Goal: Task Accomplishment & Management: Use online tool/utility

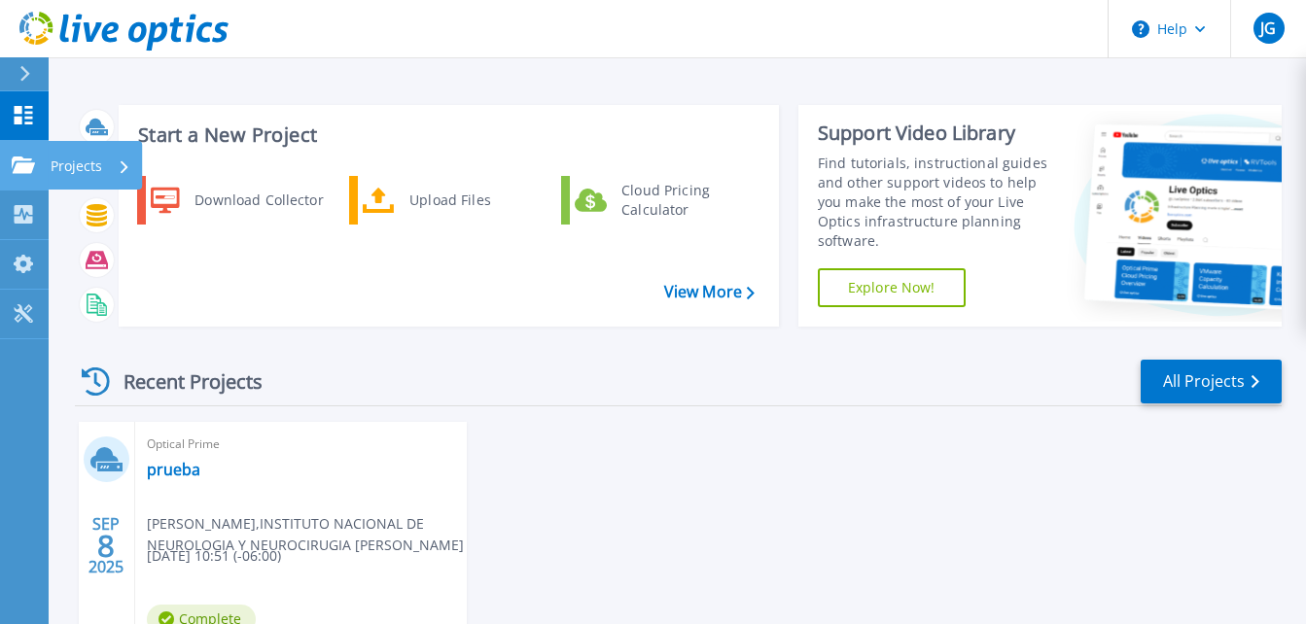
click at [31, 177] on link "Projects Projects" at bounding box center [24, 166] width 49 height 50
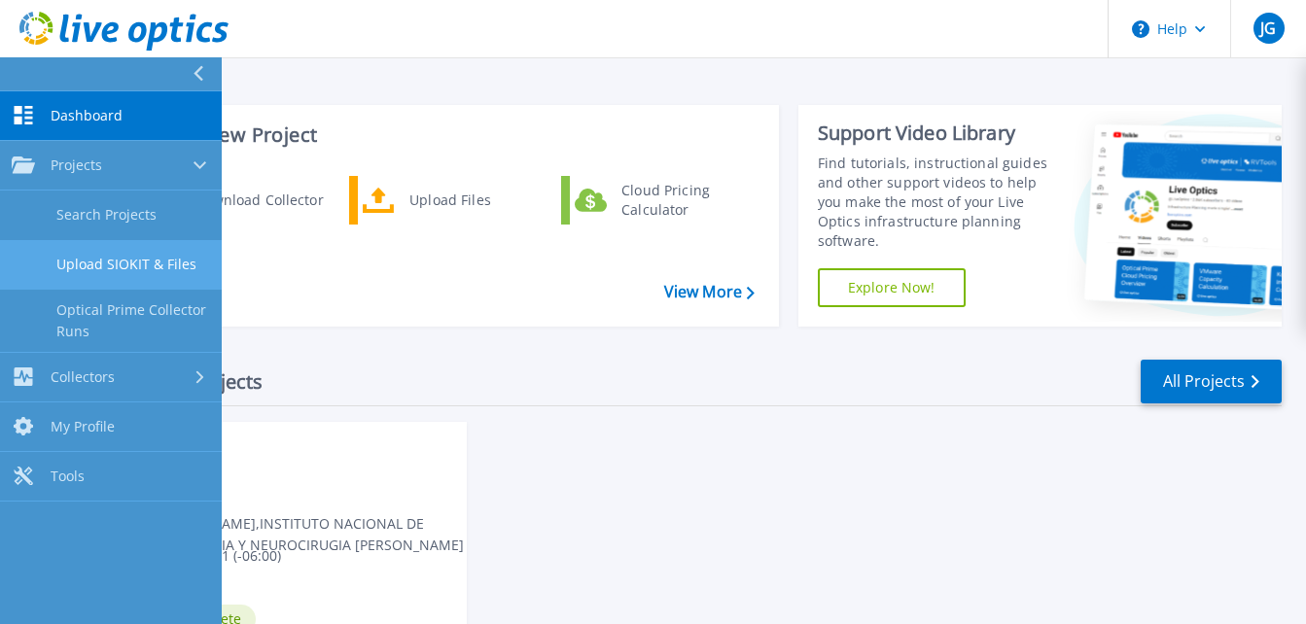
click at [133, 268] on link "Upload SIOKIT & Files" at bounding box center [111, 265] width 222 height 50
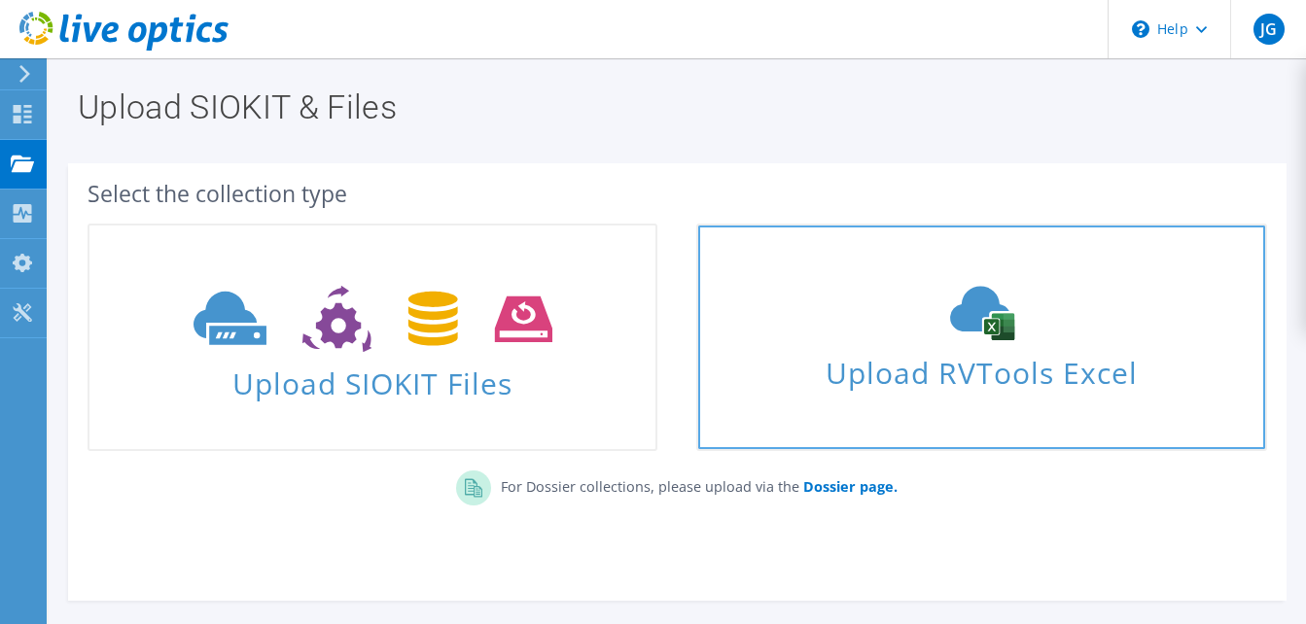
click at [918, 322] on icon at bounding box center [982, 313] width 292 height 54
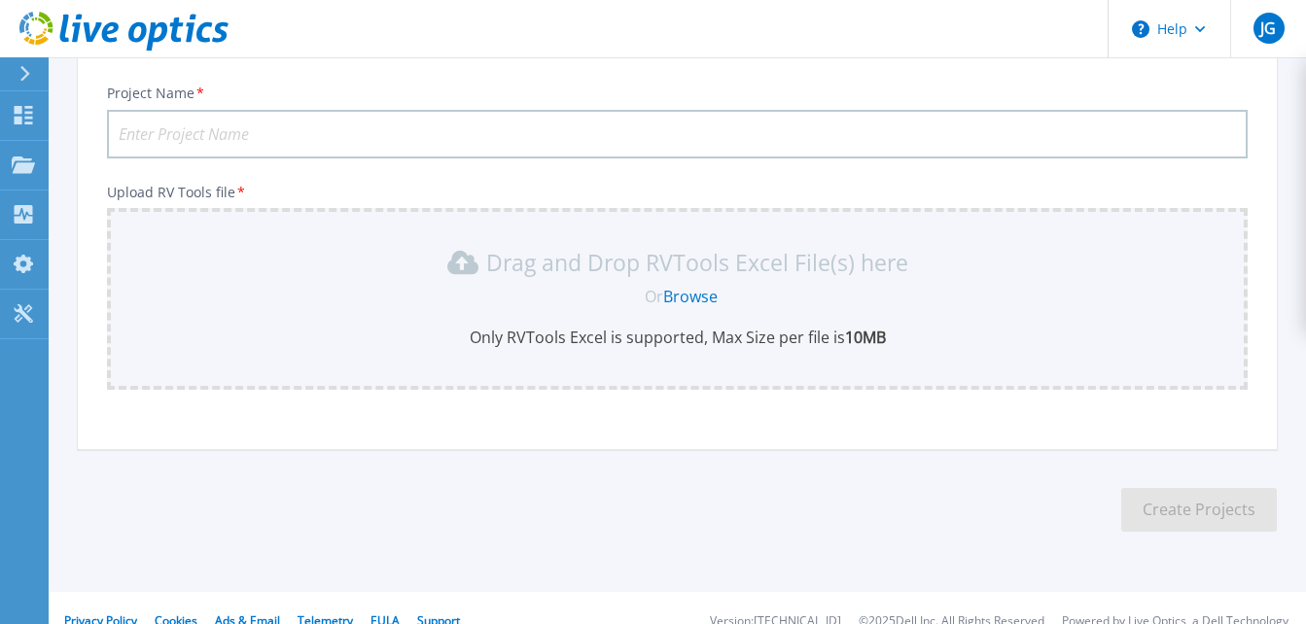
scroll to position [236, 0]
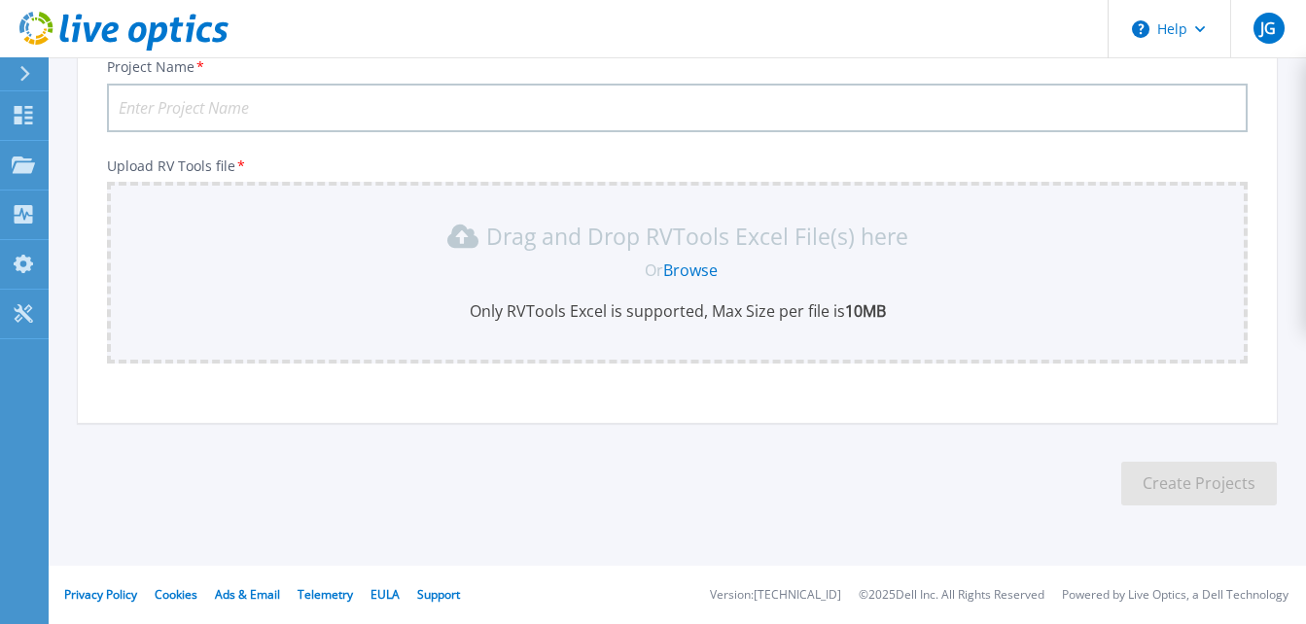
click at [460, 228] on icon at bounding box center [461, 236] width 31 height 23
click at [705, 267] on link "Browse" at bounding box center [690, 270] width 54 height 21
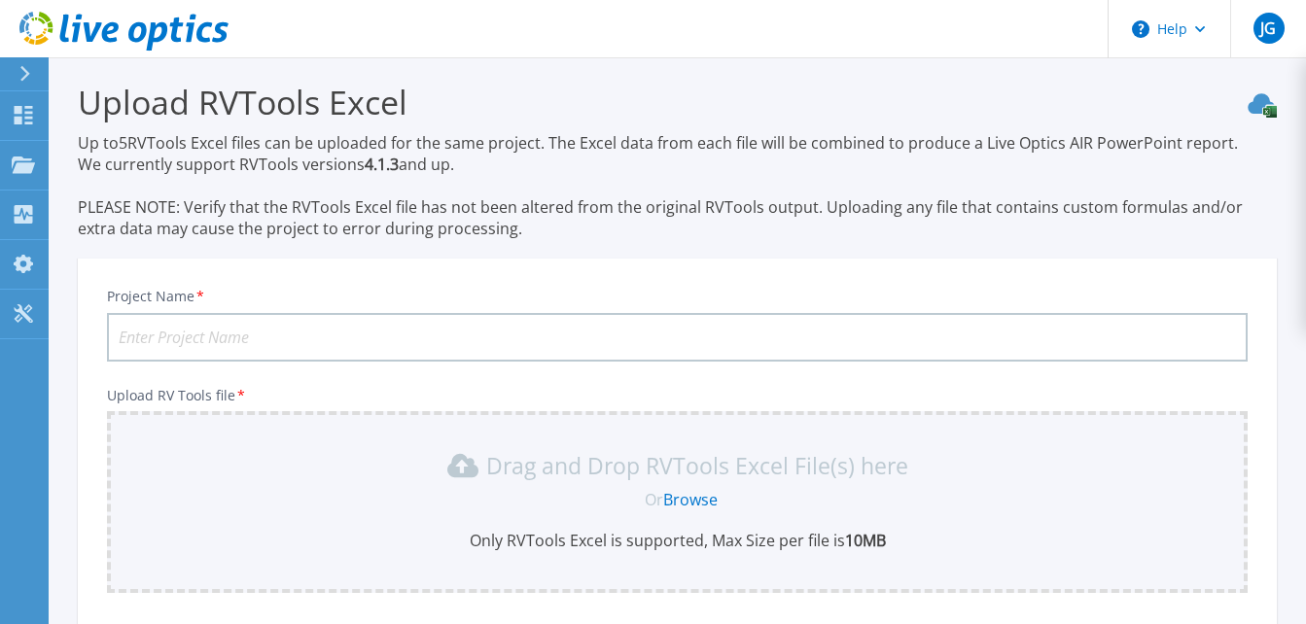
scroll to position [0, 0]
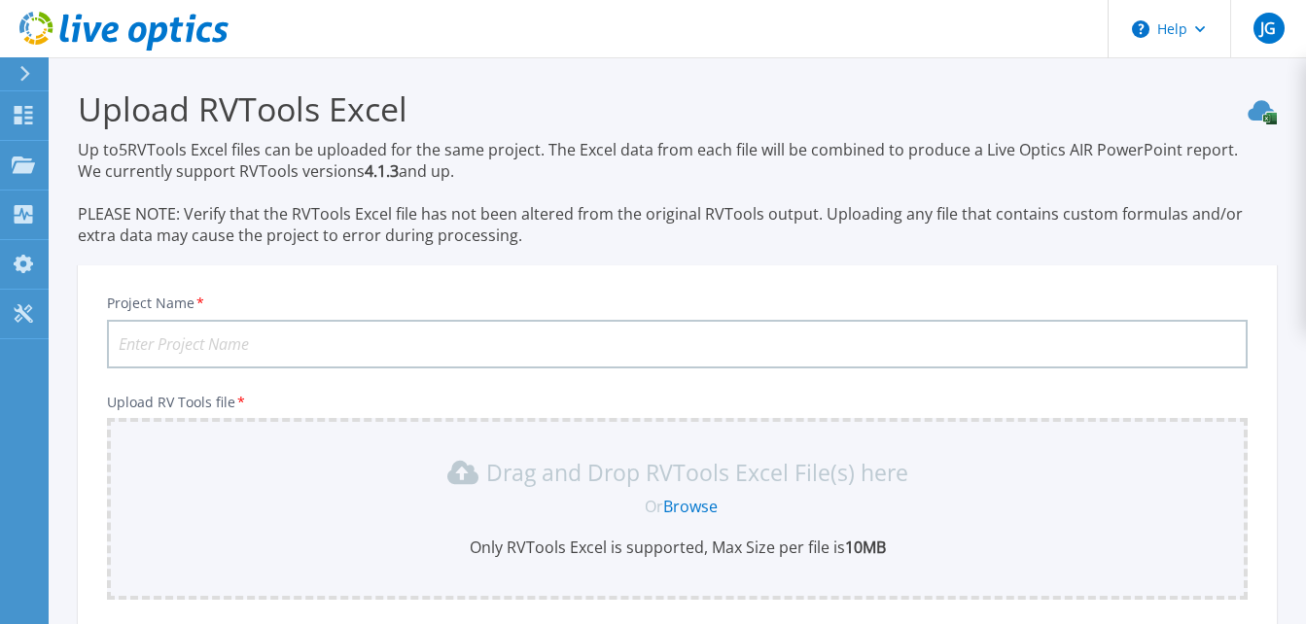
click at [378, 341] on input "Project Name *" at bounding box center [677, 344] width 1141 height 49
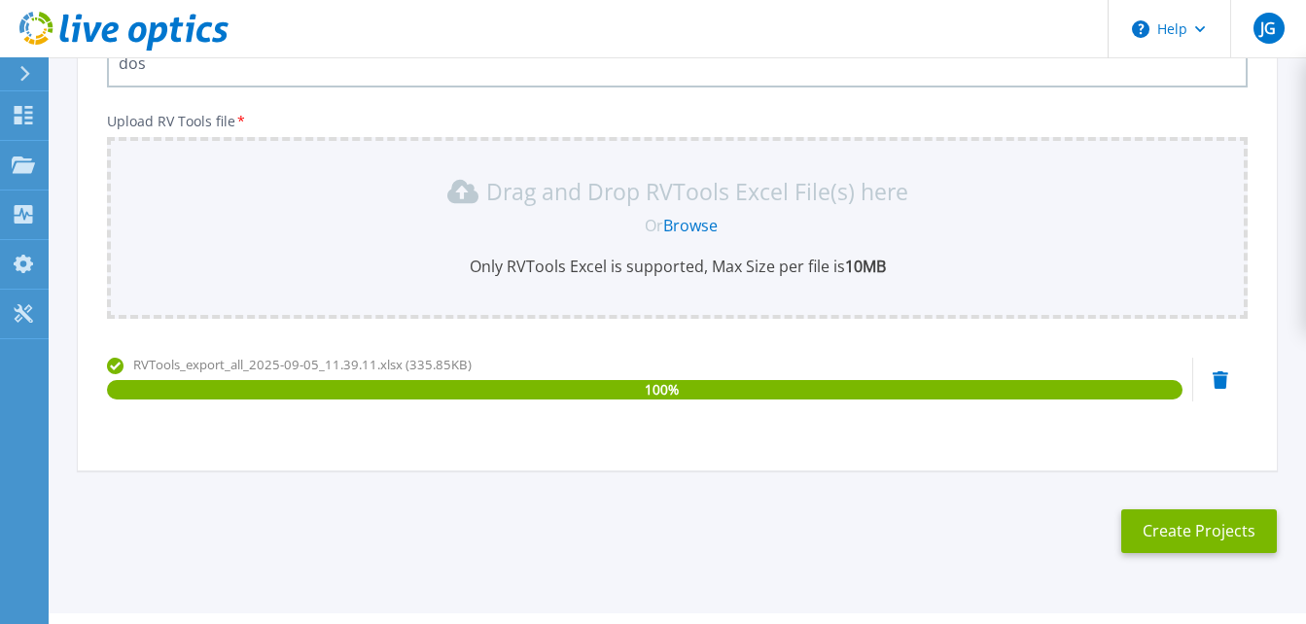
scroll to position [292, 0]
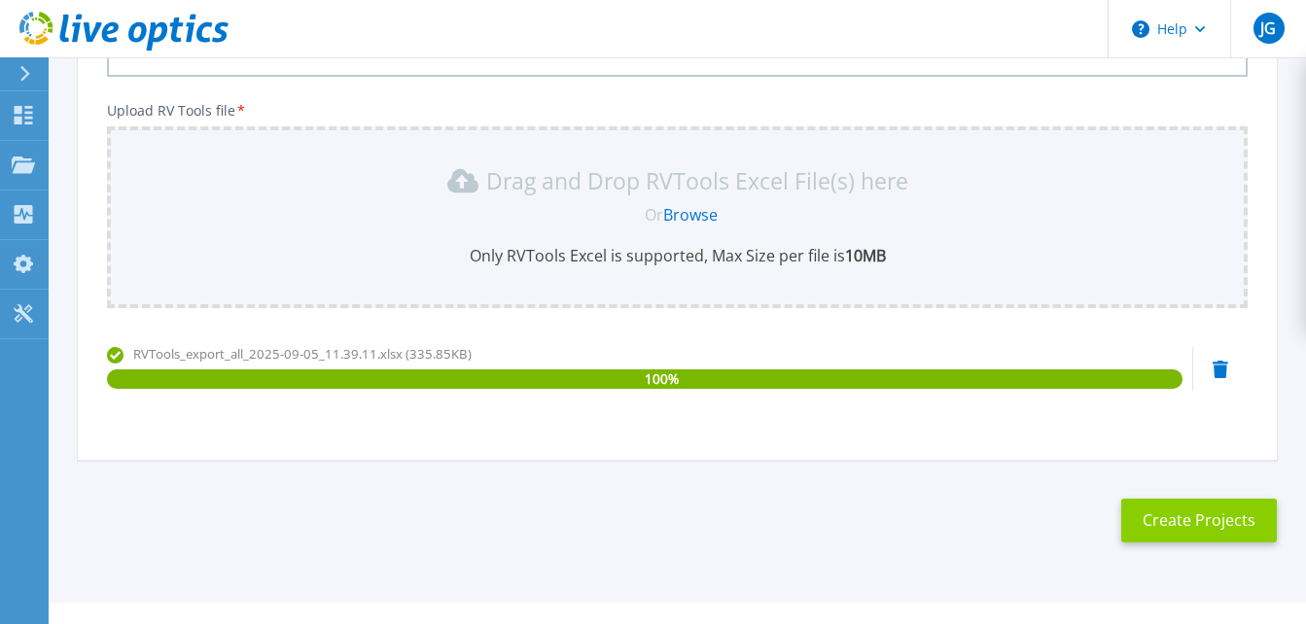
type input "dos"
click at [1182, 522] on button "Create Projects" at bounding box center [1199, 521] width 156 height 44
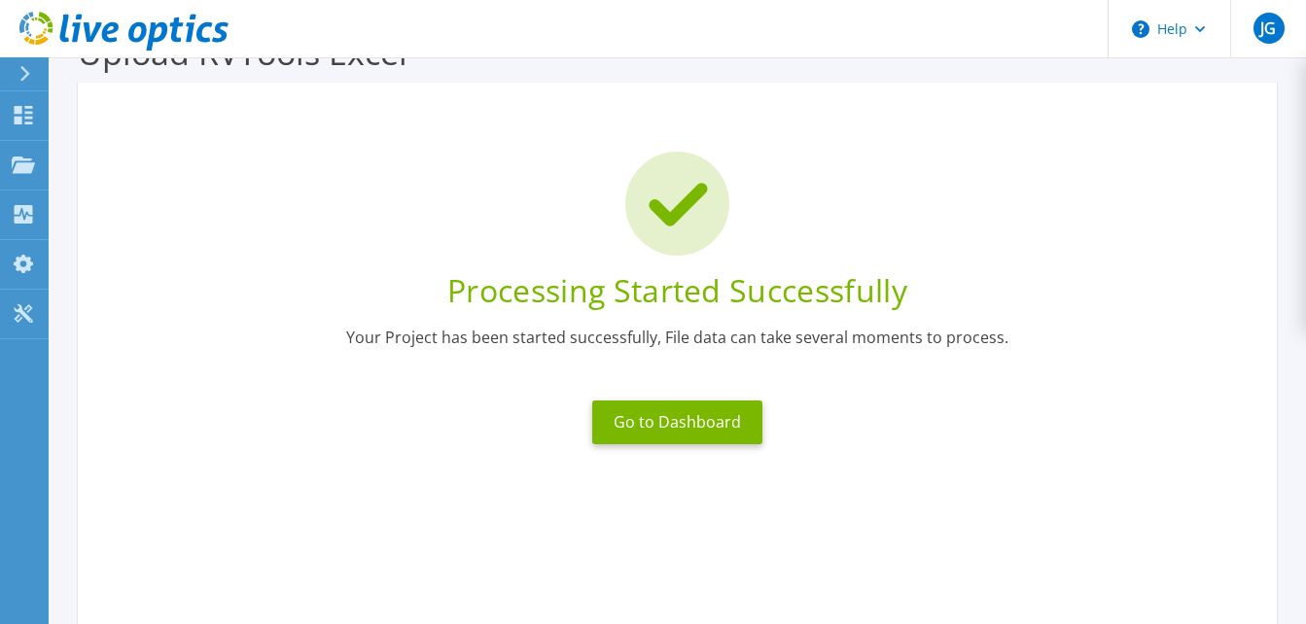
scroll to position [0, 0]
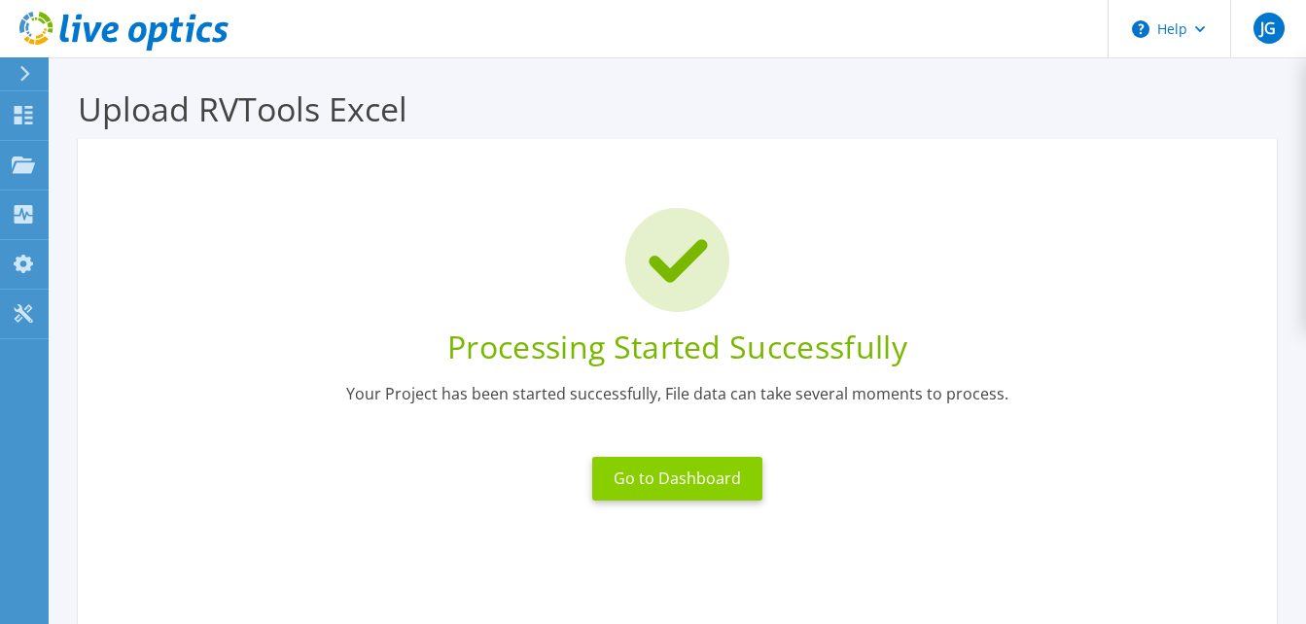
click at [673, 475] on button "Go to Dashboard" at bounding box center [677, 479] width 170 height 44
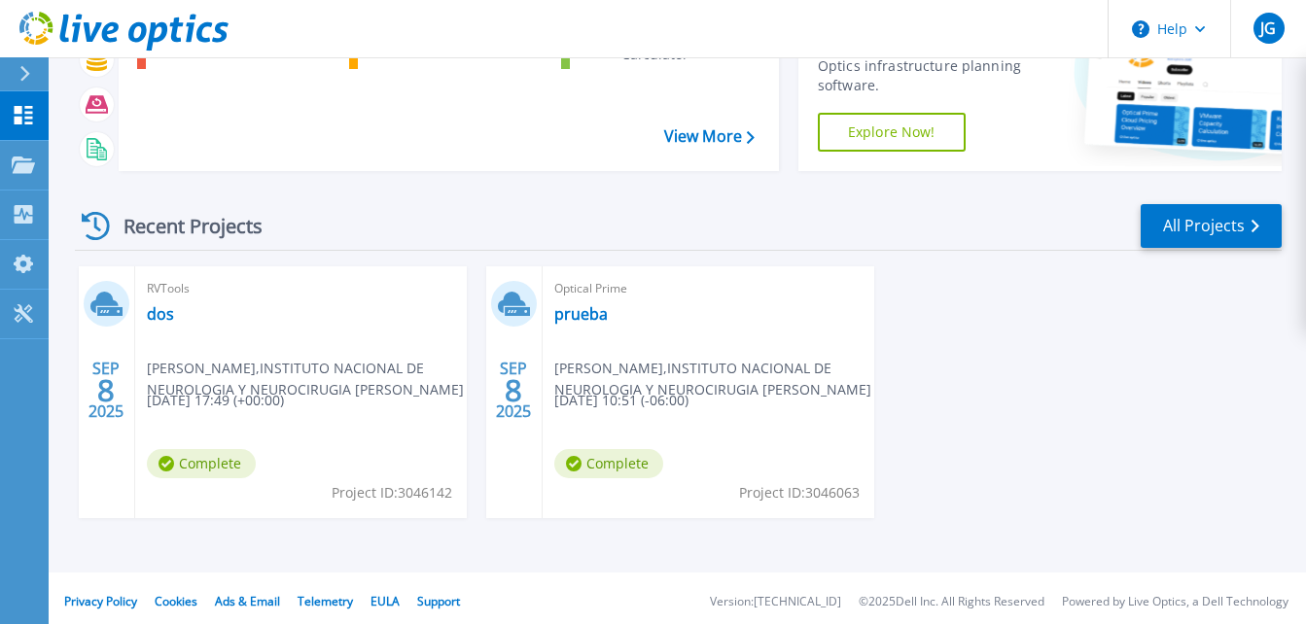
scroll to position [162, 0]
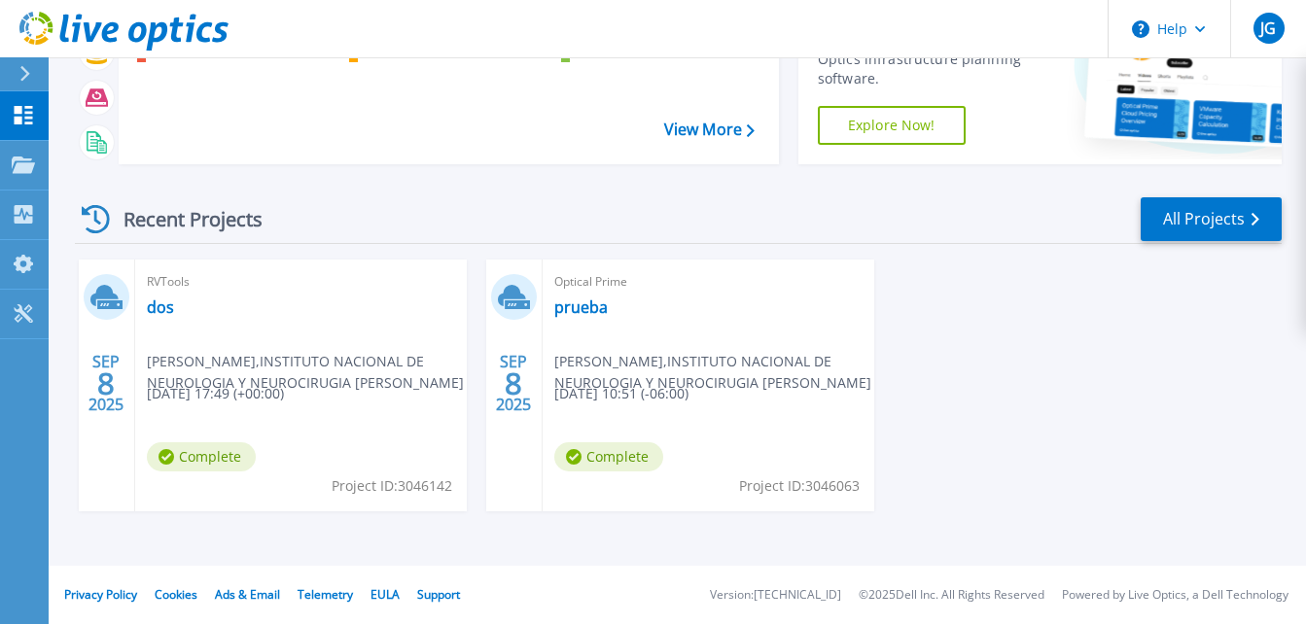
click at [234, 330] on div "RVTools dos jose garduno , INSTITUTO NACIONAL DE NEUROLOGIA Y NEUROCIRUGIA MANU…" at bounding box center [301, 386] width 332 height 252
click at [217, 387] on span "09/08/2025, 17:49 (+00:00)" at bounding box center [215, 393] width 137 height 21
click at [160, 307] on link "dos" at bounding box center [160, 307] width 27 height 19
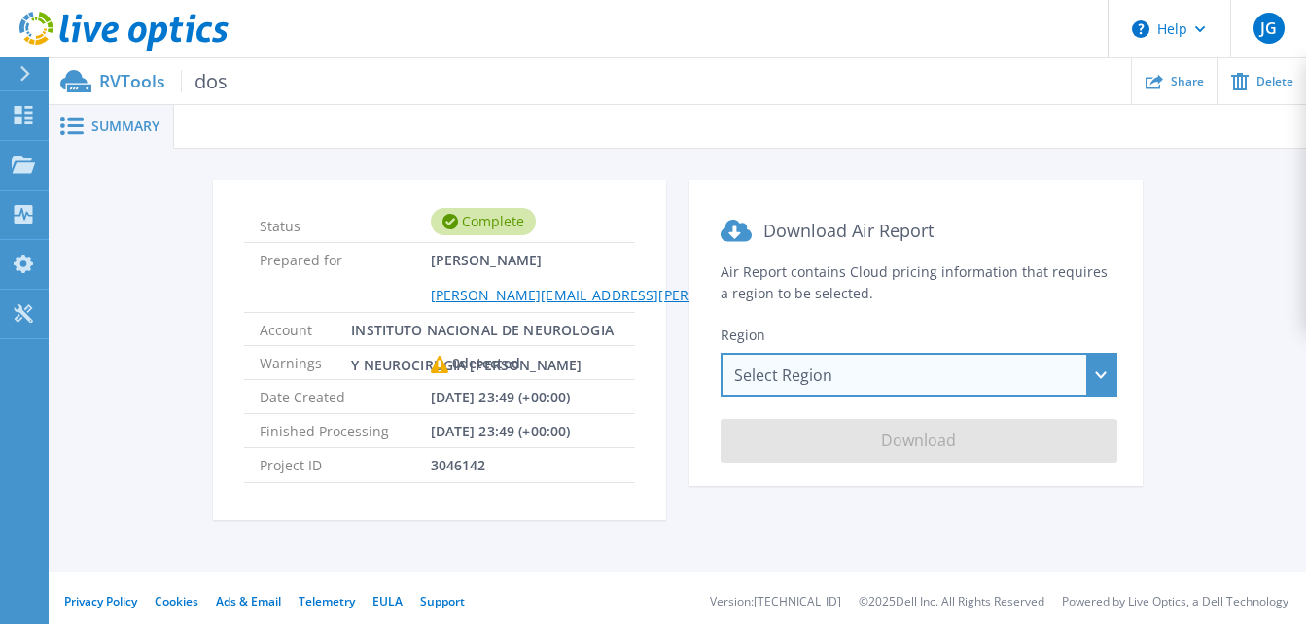
click at [1091, 375] on div "Select Region [GEOGRAPHIC_DATA] ([GEOGRAPHIC_DATA]) [GEOGRAPHIC_DATA] ([GEOGRAP…" at bounding box center [919, 375] width 397 height 44
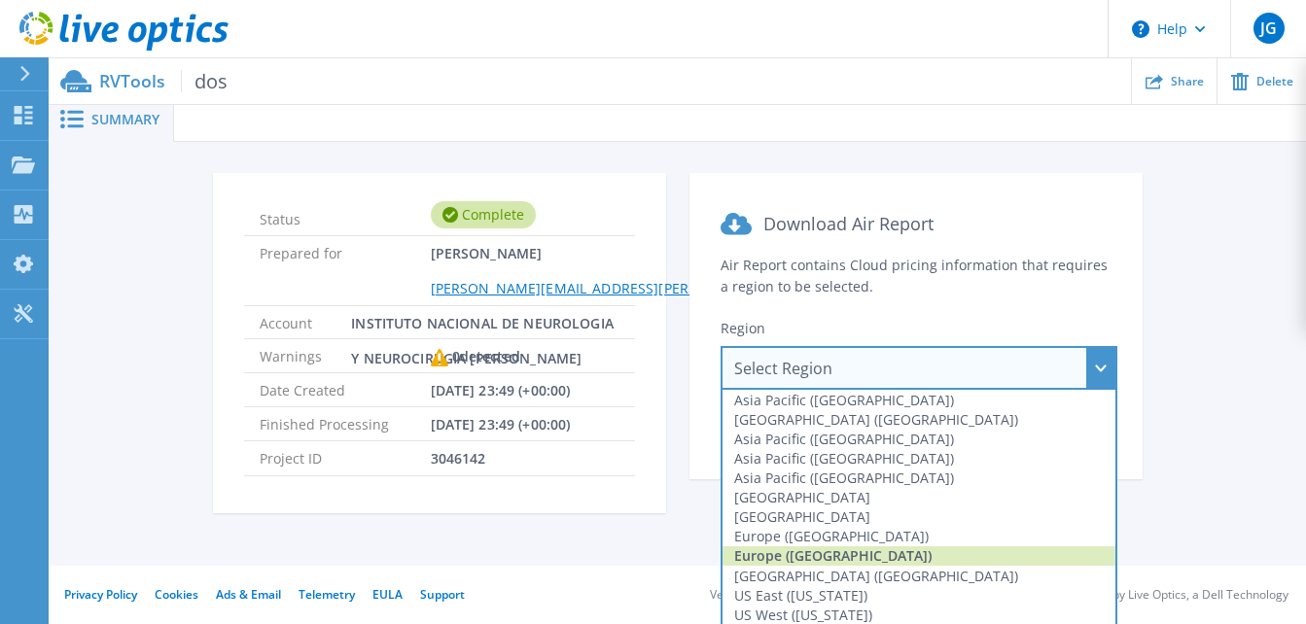
scroll to position [9, 0]
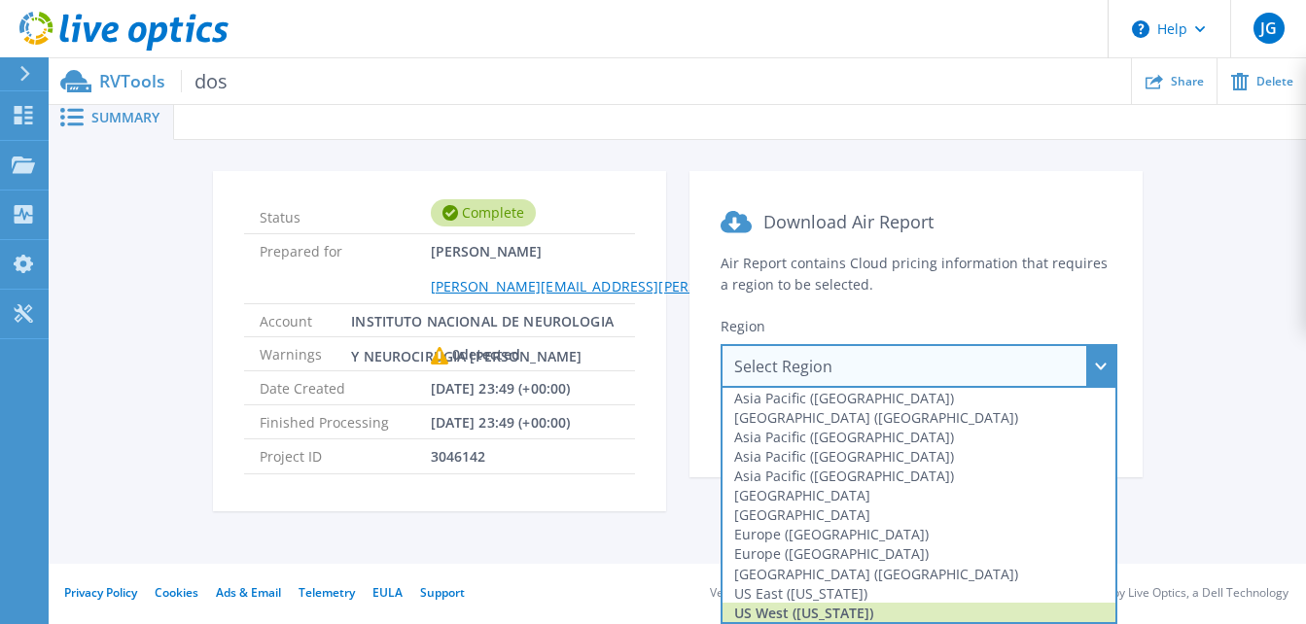
click at [880, 610] on div "US West ([US_STATE])" at bounding box center [919, 612] width 393 height 19
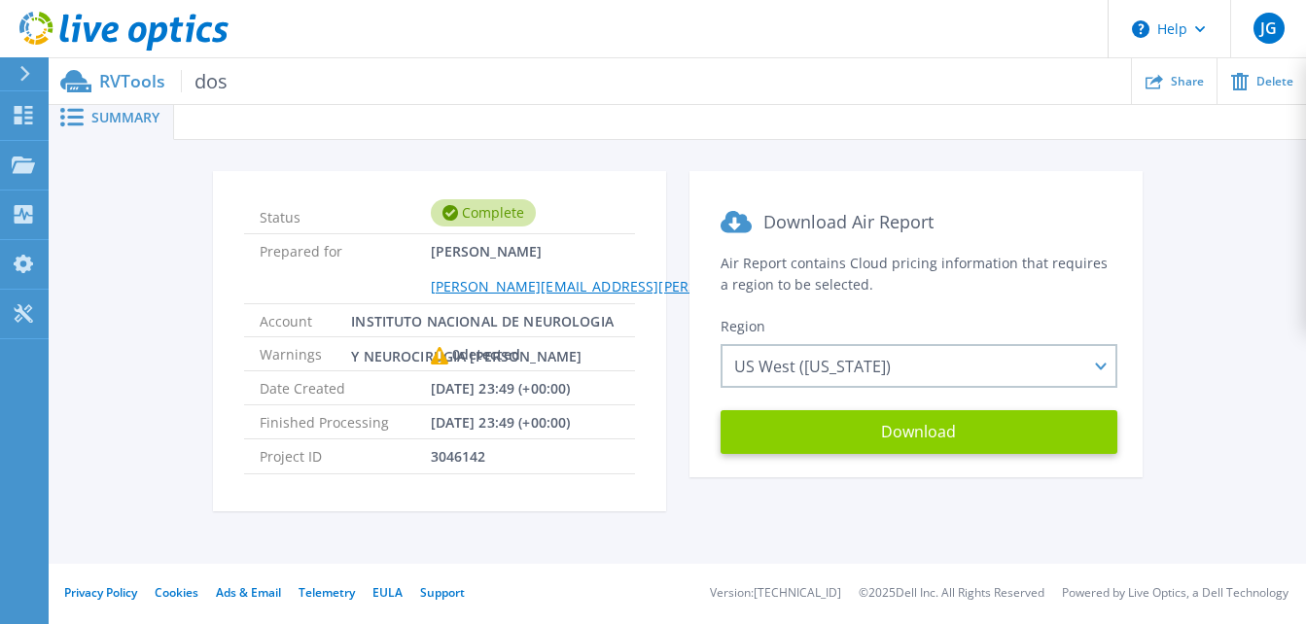
click at [950, 446] on button "Download" at bounding box center [919, 432] width 397 height 44
